Goal: Contribute content: Add original content to the website for others to see

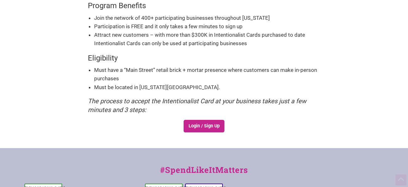
scroll to position [117, 0]
click at [200, 128] on link "Login / Sign Up" at bounding box center [204, 126] width 41 height 13
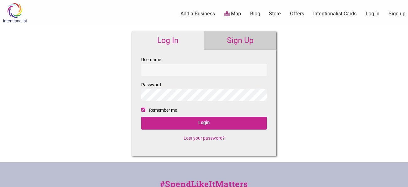
checkbox input "true"
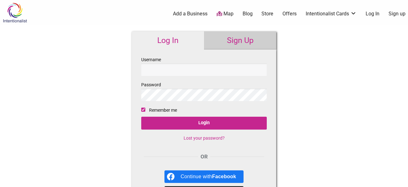
type input "j"
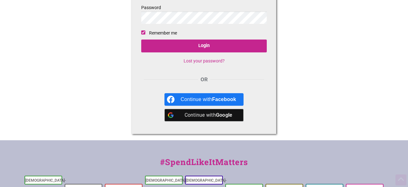
scroll to position [78, 0]
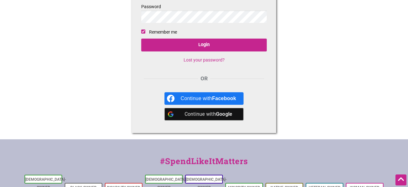
click at [176, 116] on div "Continue with Google" at bounding box center [203, 114] width 79 height 13
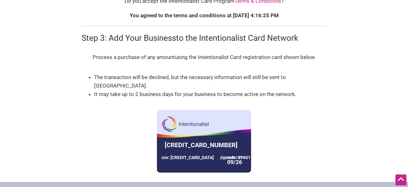
scroll to position [423, 0]
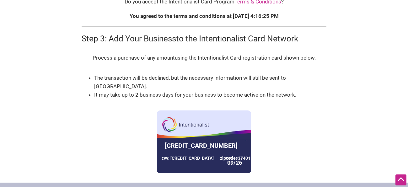
type input "cafe dulzura"
click at [228, 139] on div at bounding box center [204, 156] width 94 height 35
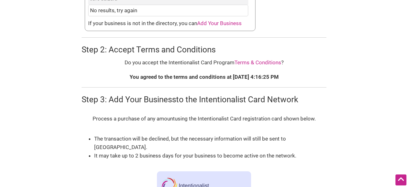
scroll to position [357, 0]
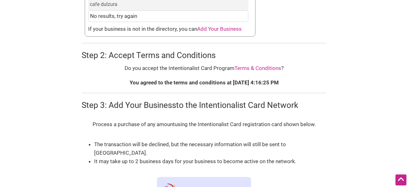
click at [212, 27] on span "Add Your Business" at bounding box center [219, 29] width 45 height 6
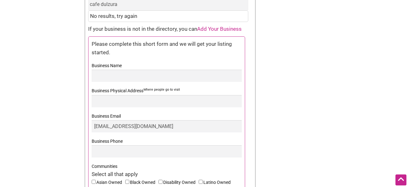
click at [124, 68] on label "Business Name" at bounding box center [167, 66] width 150 height 8
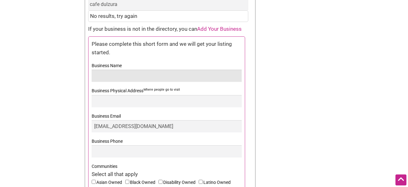
click at [124, 70] on input "Business Name" at bounding box center [167, 76] width 150 height 12
type input "Cafe Dulzura"
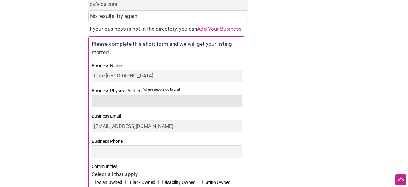
click at [98, 104] on input "Business Physical Address Where people go to visit" at bounding box center [167, 101] width 150 height 12
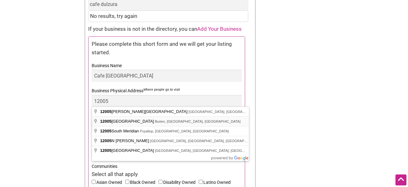
type input "12005 Des Moines Memorial Drive South, Burien, WA, USA"
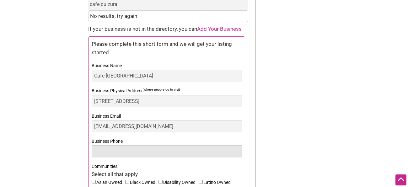
click at [104, 148] on input "Business Phone" at bounding box center [167, 151] width 150 height 12
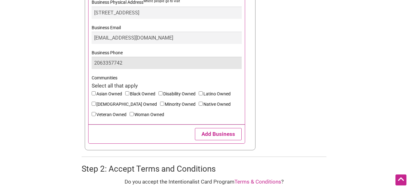
scroll to position [448, 0]
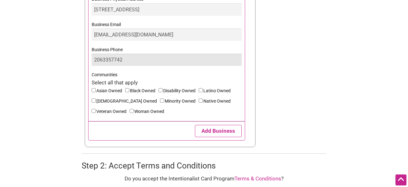
type input "2063357742"
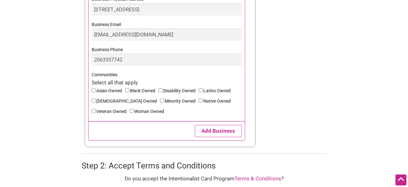
click at [160, 99] on input"] "Minority Owned" at bounding box center [162, 101] width 4 height 4
checkbox input"] "true"
click at [130, 111] on input"] "Woman Owned" at bounding box center [132, 111] width 4 height 4
checkbox input"] "true"
click at [203, 90] on input"] "Latino Owned" at bounding box center [201, 90] width 4 height 4
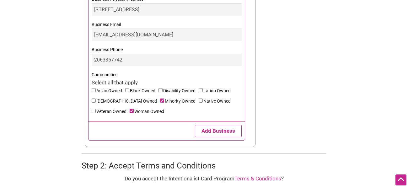
checkbox input"] "true"
click at [212, 127] on button "Add Business" at bounding box center [218, 131] width 47 height 12
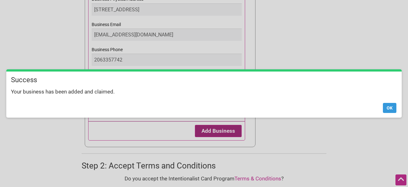
scroll to position [457, 0]
click at [389, 105] on button "Ok" at bounding box center [389, 108] width 13 height 10
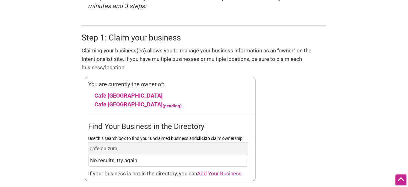
scroll to position [222, 0]
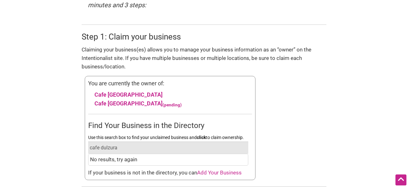
click at [125, 145] on input "cafe dulzura" at bounding box center [168, 148] width 160 height 12
type input "c"
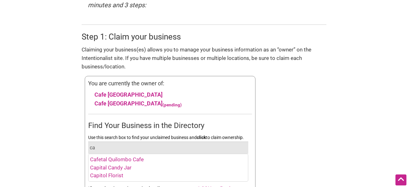
type input "c"
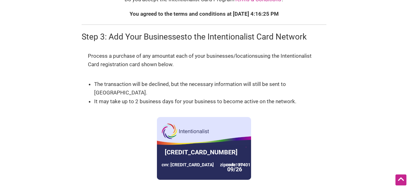
scroll to position [449, 0]
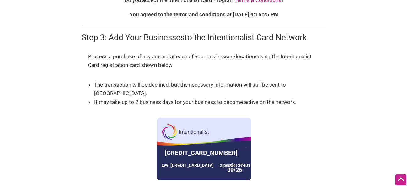
click at [111, 129] on div "Process a purchase of any amount at each of your businesses/locations using the…" at bounding box center [204, 116] width 245 height 141
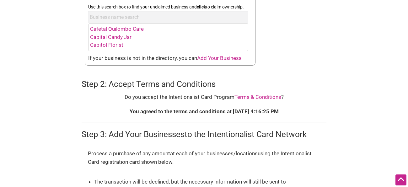
scroll to position [344, 0]
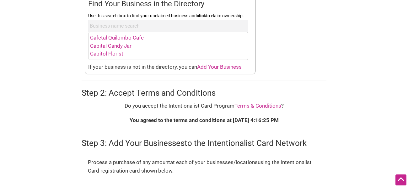
click at [271, 106] on link "Terms & Conditions" at bounding box center [257, 106] width 47 height 6
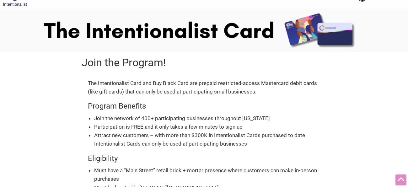
scroll to position [0, 0]
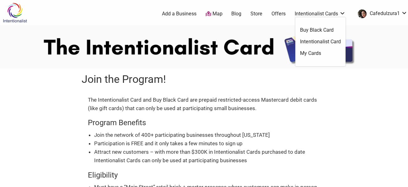
click at [339, 15] on link "Intentionalist Cards" at bounding box center [320, 13] width 51 height 7
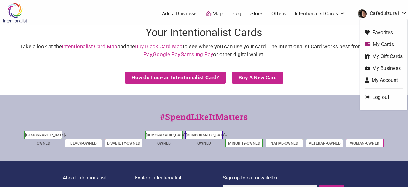
click at [381, 45] on link "My Cards" at bounding box center [384, 44] width 38 height 7
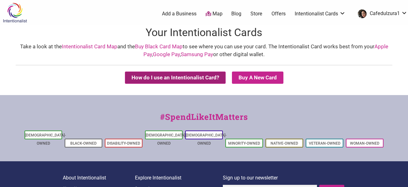
click at [169, 81] on button "How do I use an Intentionalist Card?" at bounding box center [175, 78] width 101 height 12
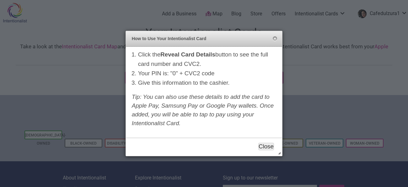
click at [266, 145] on button "Close" at bounding box center [266, 147] width 16 height 8
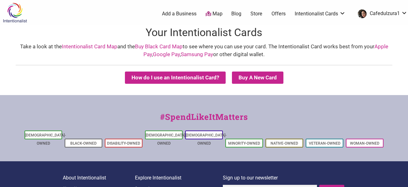
click at [259, 15] on link "Store" at bounding box center [256, 13] width 12 height 7
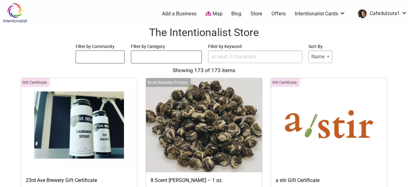
select select
click at [318, 42] on link "Intentionalist Card" at bounding box center [320, 41] width 41 height 7
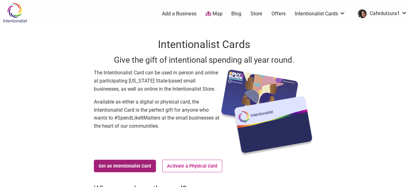
click at [139, 166] on link "Get an Intentionalist Card" at bounding box center [125, 166] width 62 height 13
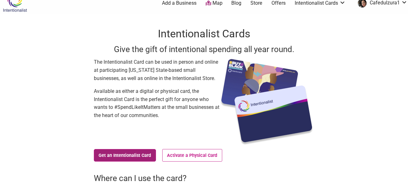
scroll to position [59, 0]
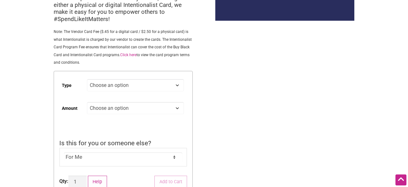
scroll to position [99, 0]
click at [176, 86] on select "Choose an option Digital Physical" at bounding box center [135, 85] width 97 height 12
click at [217, 124] on div "Intentionalist Spend like it matters 0 Add a Business Map Blog Store Offers Int…" at bounding box center [204, 141] width 408 height 481
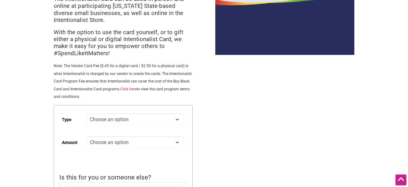
scroll to position [0, 0]
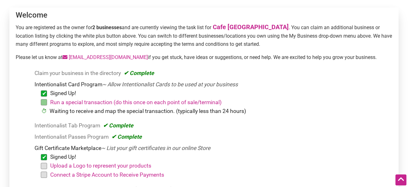
scroll to position [75, 0]
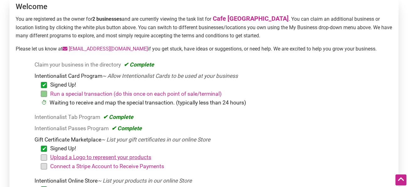
click at [70, 158] on link "Upload a Logo to represent your products" at bounding box center [100, 157] width 101 height 6
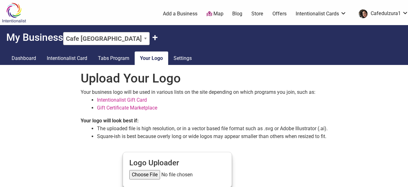
click at [138, 175] on input "file" at bounding box center [177, 174] width 96 height 9
click at [128, 108] on link "Gift Certificate Marketplace" at bounding box center [127, 108] width 60 height 6
click at [138, 174] on input "file" at bounding box center [177, 174] width 96 height 9
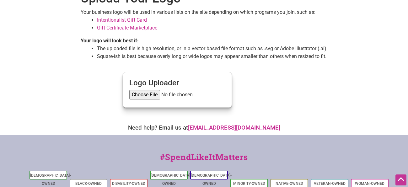
scroll to position [82, 0]
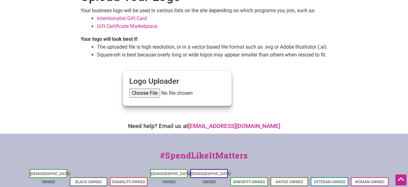
click at [140, 94] on input "file" at bounding box center [177, 92] width 96 height 9
click at [144, 94] on input "file" at bounding box center [177, 92] width 96 height 9
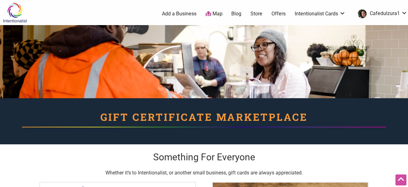
scroll to position [578, 0]
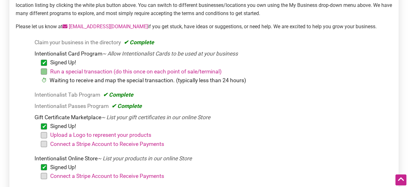
scroll to position [105, 0]
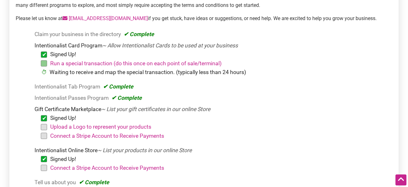
click at [44, 65] on li "Run a special transaction (do this once on each point of sale/terminal)" at bounding box center [217, 63] width 346 height 9
click at [56, 129] on link "Upload a Logo to represent your products" at bounding box center [100, 127] width 101 height 6
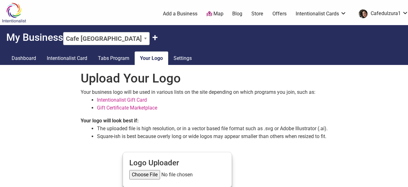
click at [138, 175] on input "file" at bounding box center [177, 174] width 96 height 9
